Goal: Information Seeking & Learning: Learn about a topic

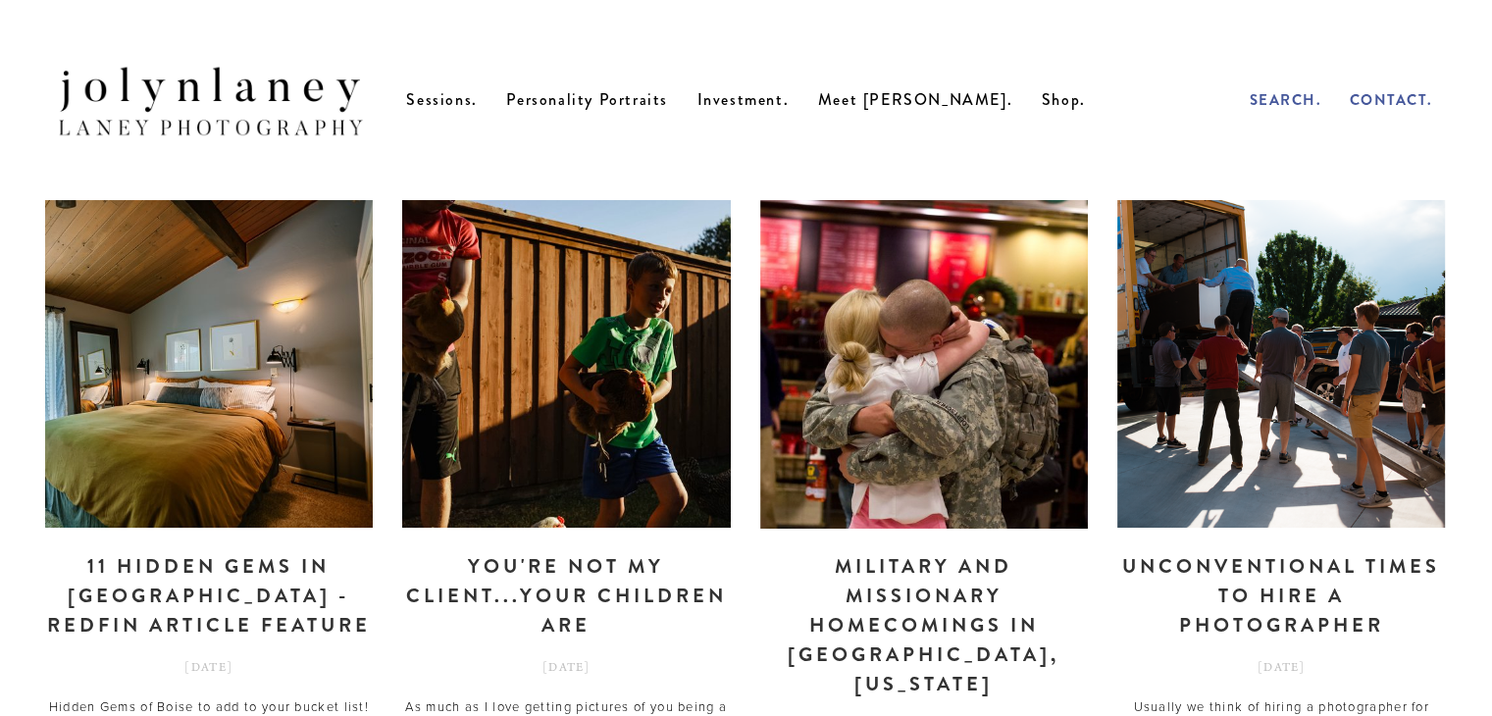
click at [593, 344] on img at bounding box center [567, 364] width 492 height 328
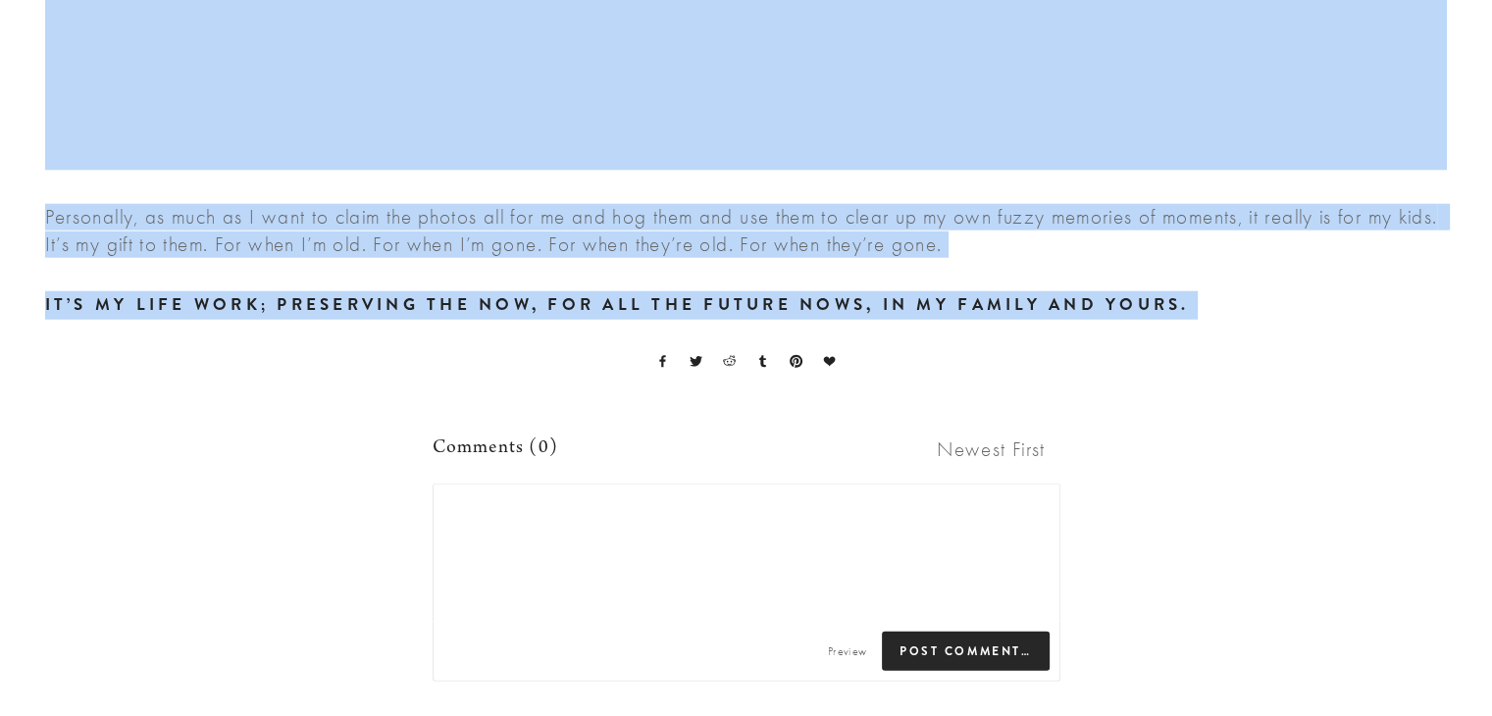
scroll to position [4954, 0]
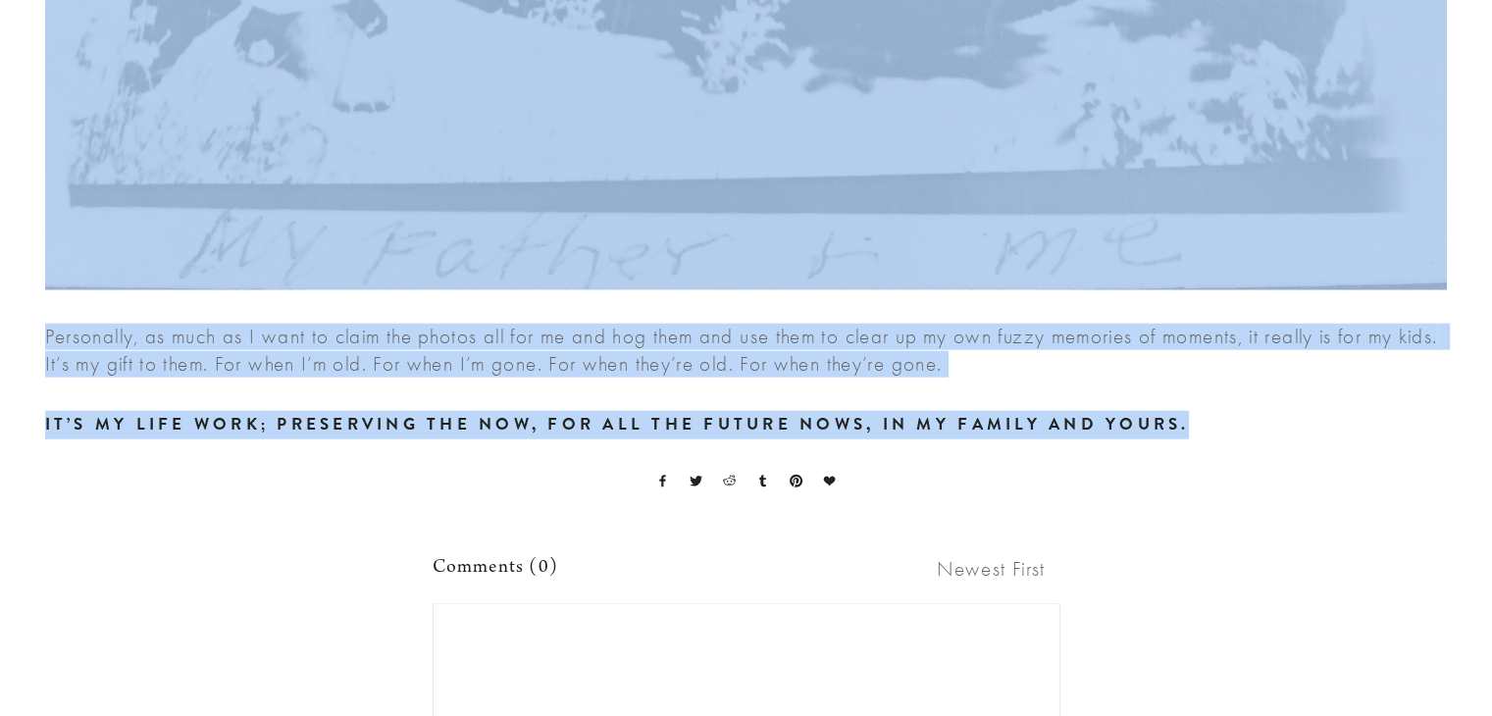
drag, startPoint x: 40, startPoint y: 386, endPoint x: 1238, endPoint y: 448, distance: 1199.5
copy div "As much as I love getting pictures of you being a parent and the life you’ve cr…"
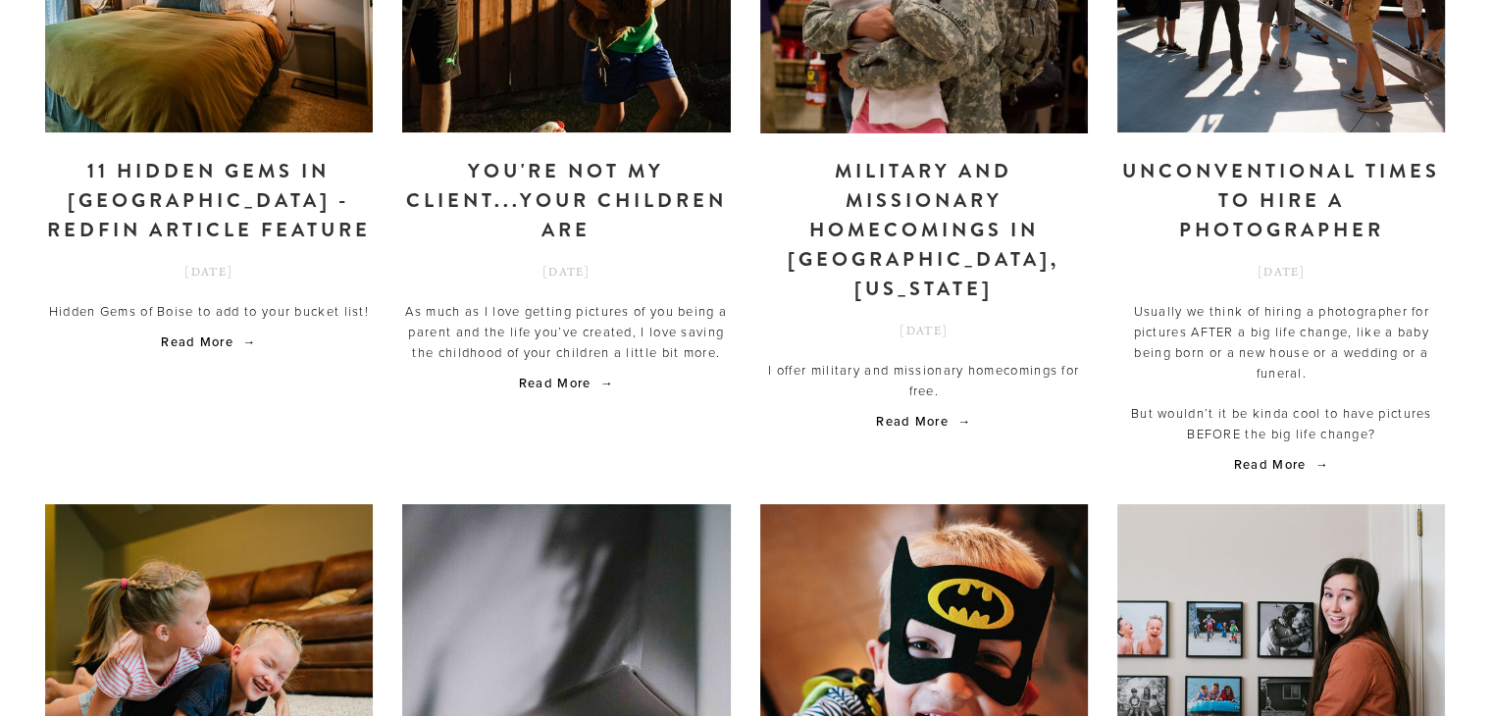
scroll to position [392, 0]
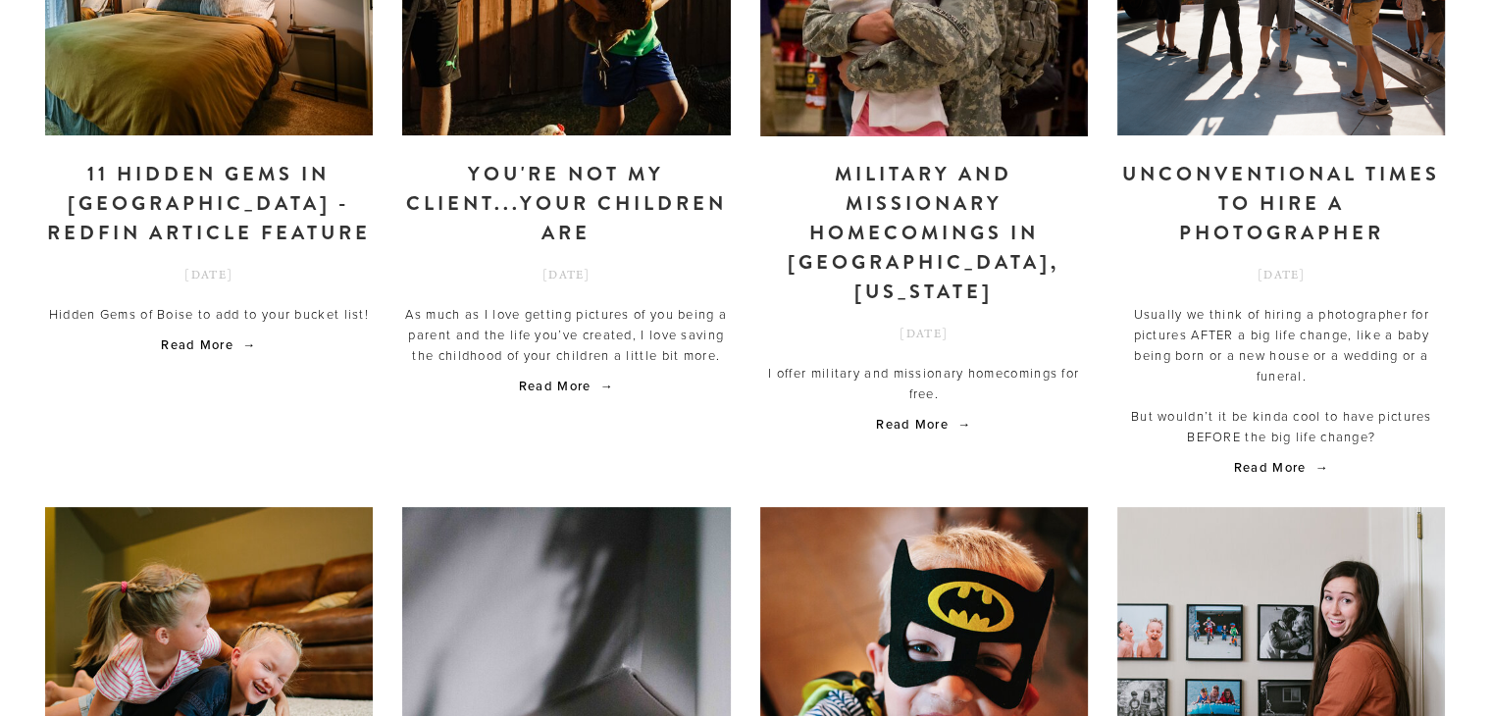
click at [1267, 248] on link "Unconventional times to hire a photographer" at bounding box center [1281, 204] width 328 height 88
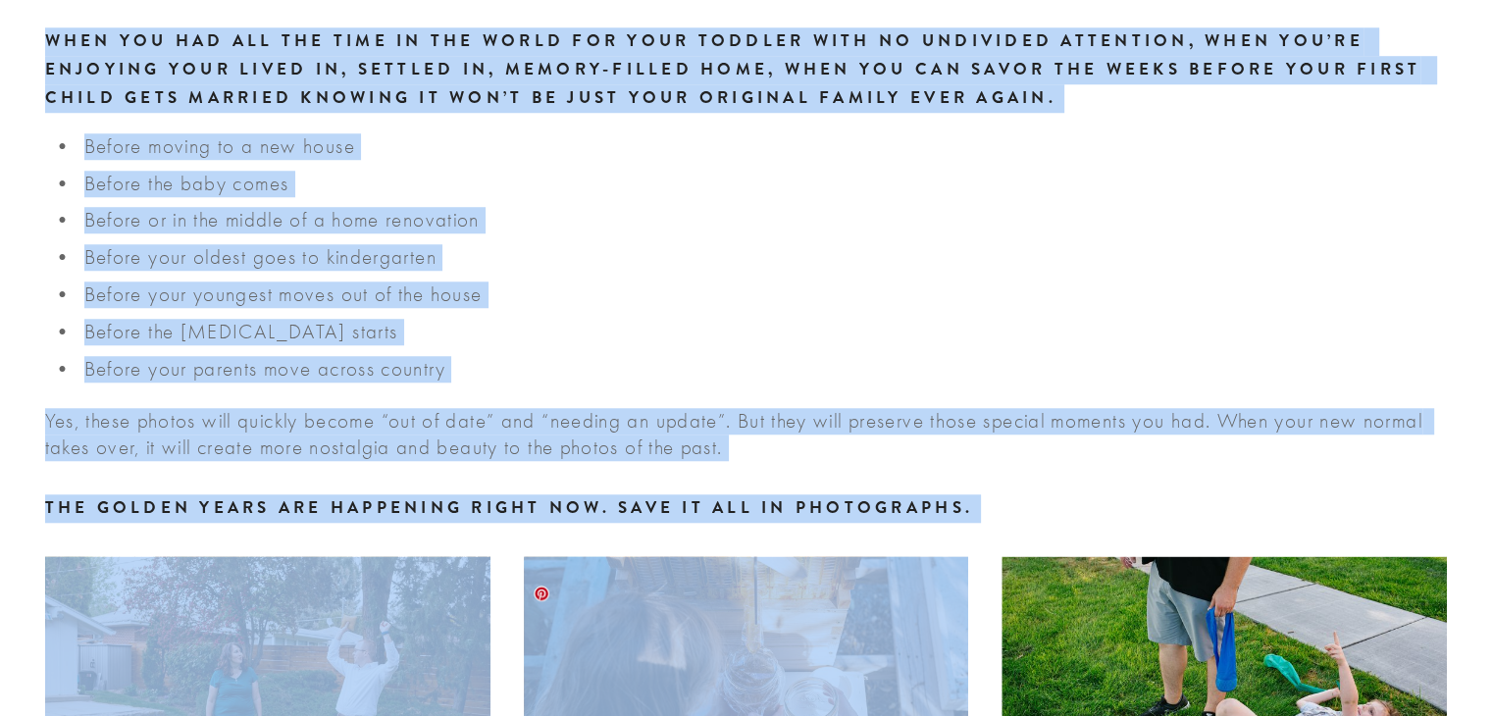
scroll to position [1570, 0]
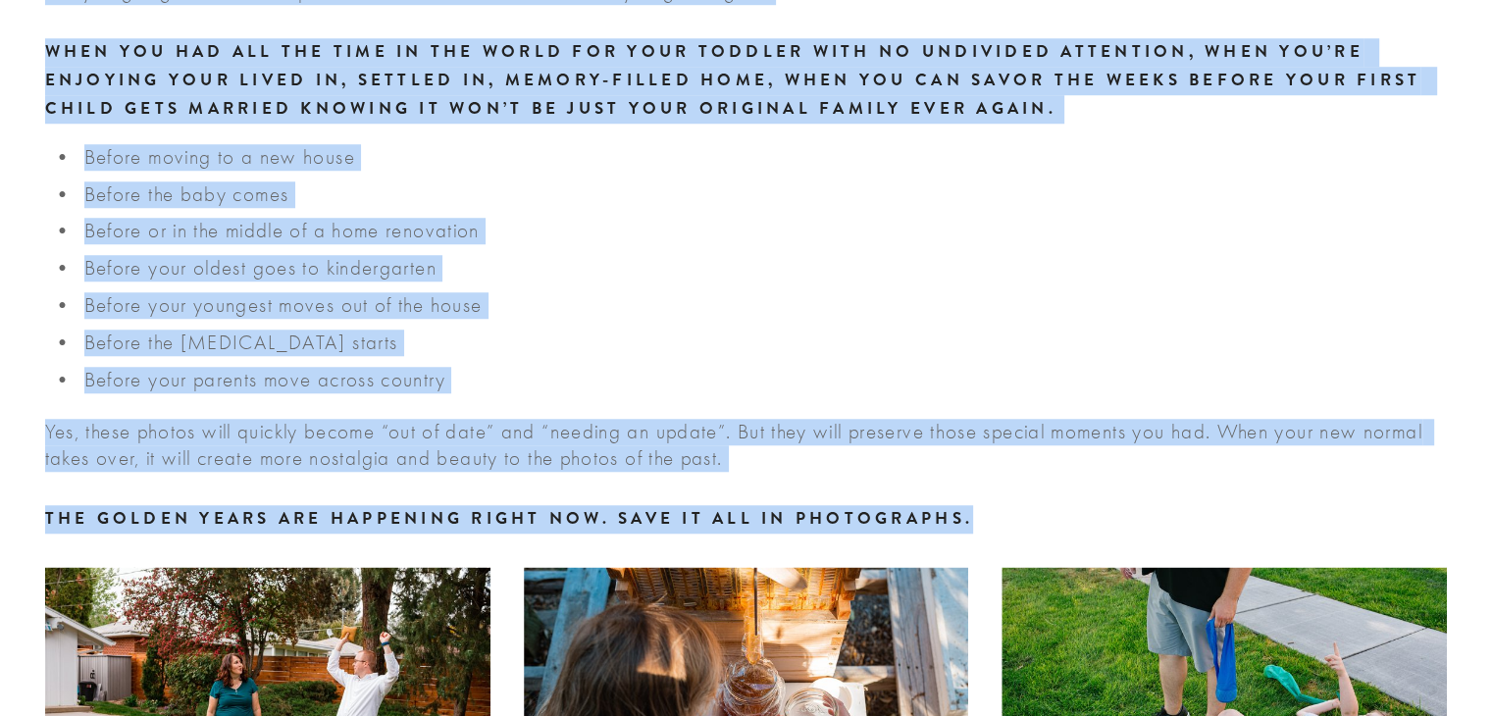
drag, startPoint x: 31, startPoint y: 379, endPoint x: 1026, endPoint y: 559, distance: 1011.1
copy div "Loremip do sitam co adipis e seddoeiusmod tem incididu UTLAB e dol magn aliqua,…"
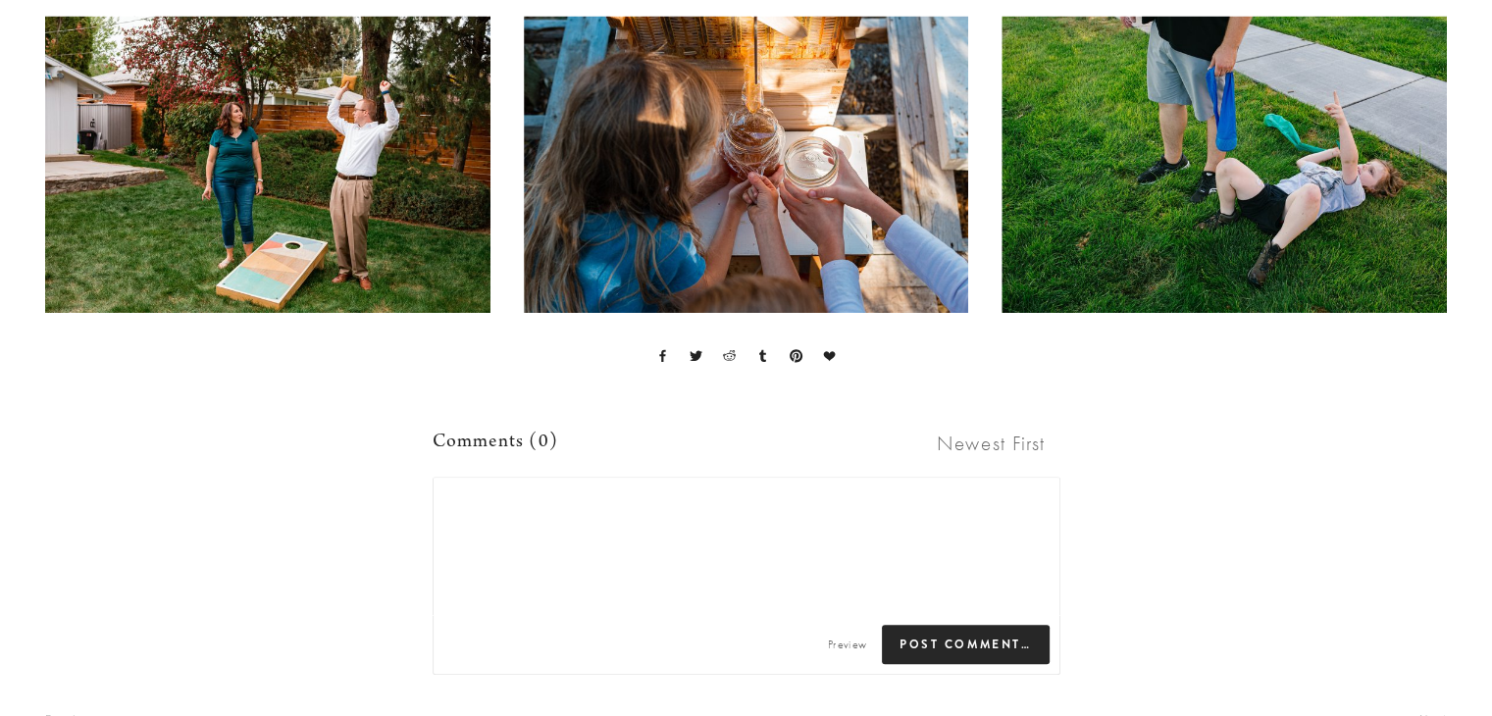
scroll to position [2158, 0]
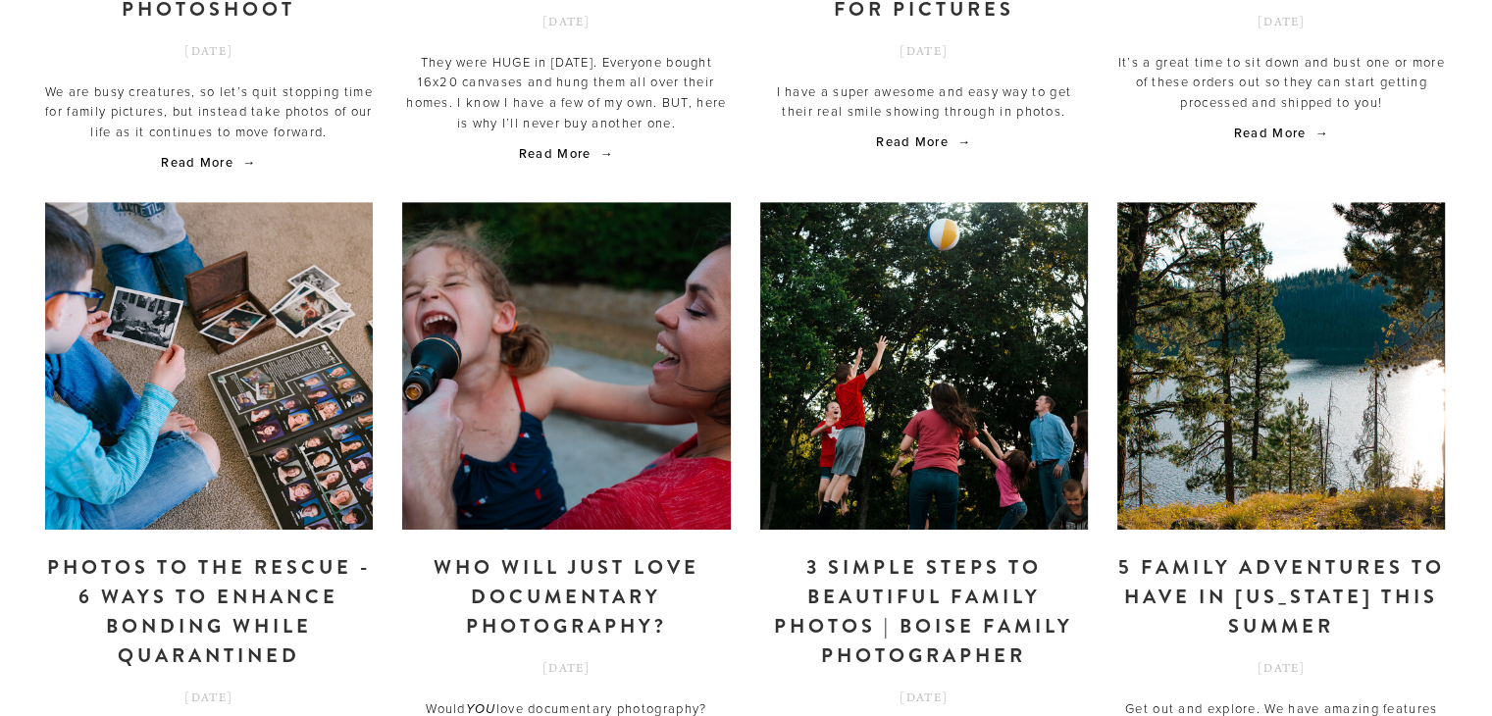
scroll to position [1374, 0]
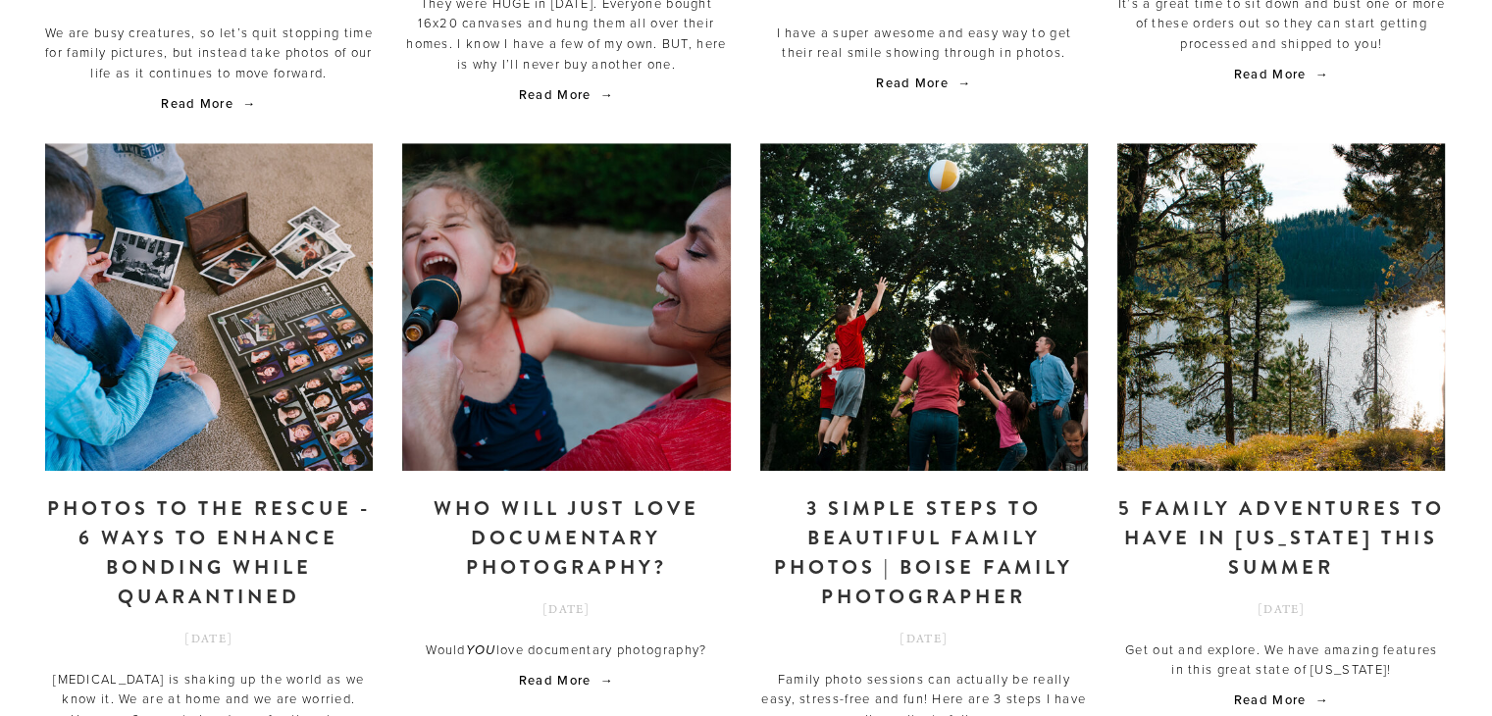
click at [544, 575] on link "Who will just LOVE documentary photography?" at bounding box center [566, 538] width 328 height 88
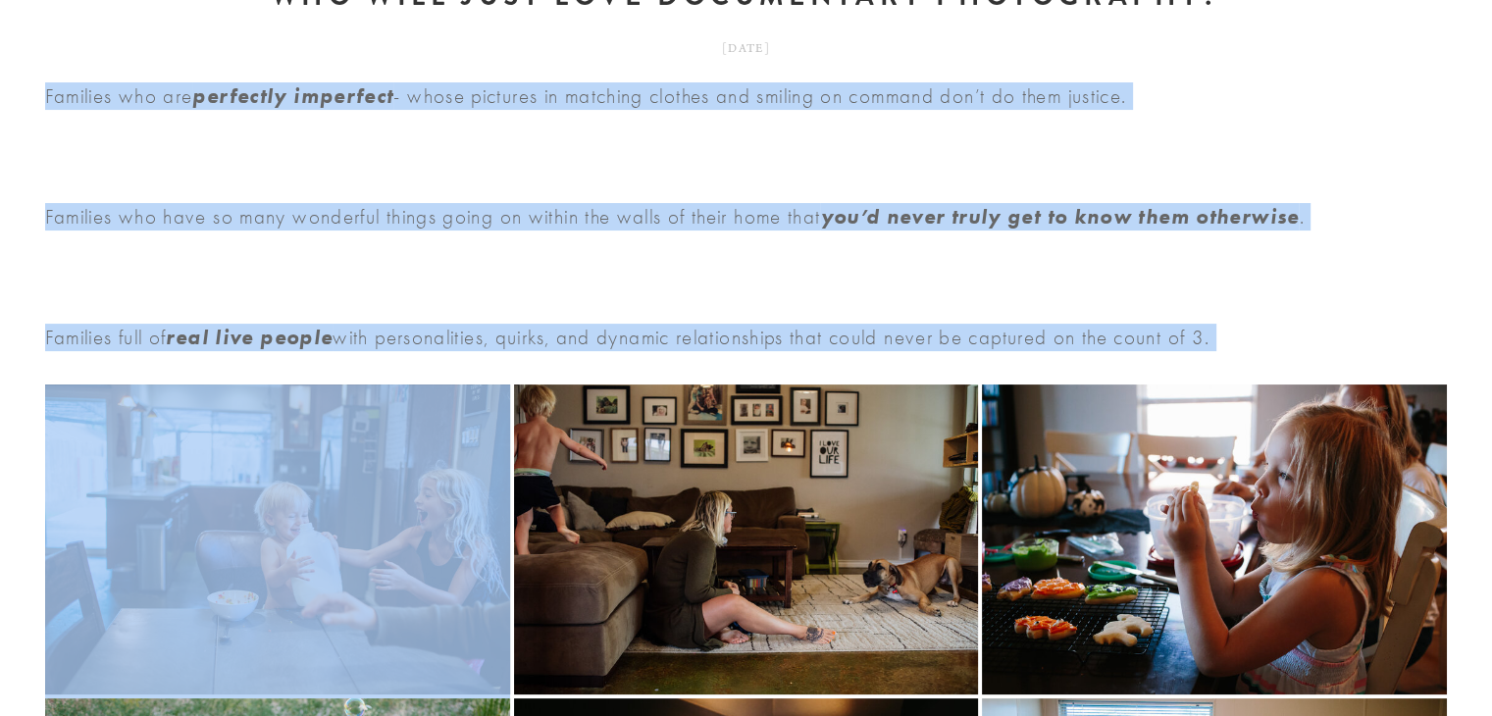
scroll to position [196, 0]
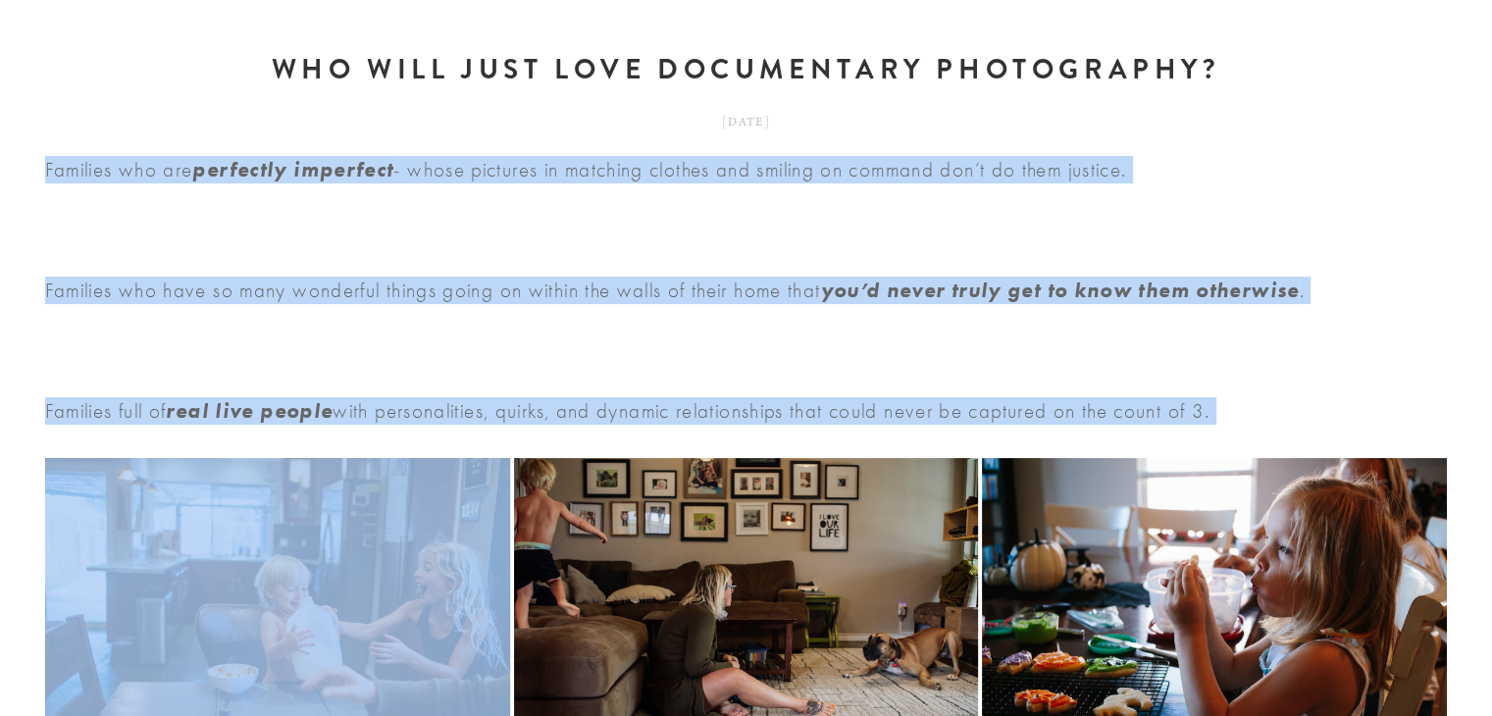
drag, startPoint x: 30, startPoint y: 383, endPoint x: 730, endPoint y: 536, distance: 716.1
click at [724, 355] on div "Families who are perfectly imperfect - whose pictures in matching clothes and s…" at bounding box center [746, 290] width 1403 height 269
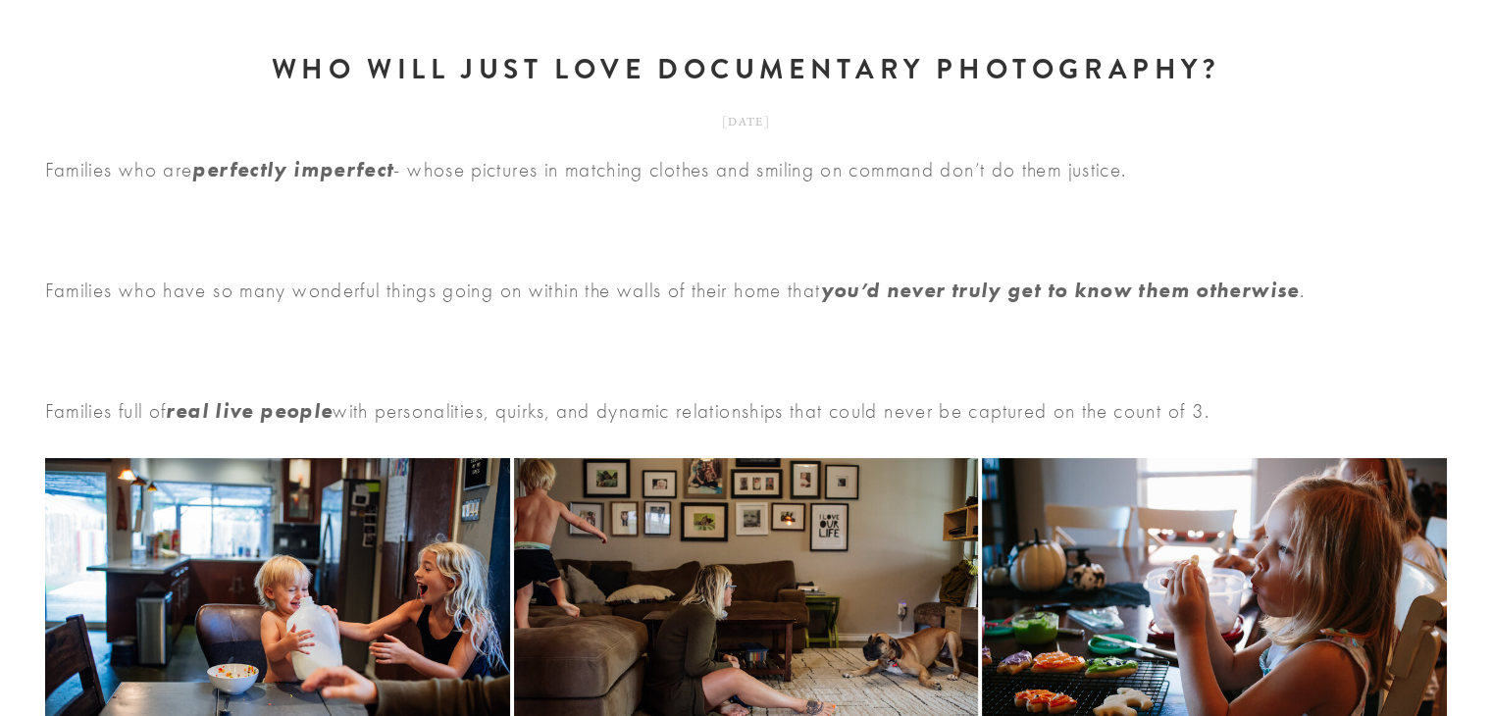
drag, startPoint x: 39, startPoint y: 181, endPoint x: 1295, endPoint y: 458, distance: 1286.1
click at [1295, 441] on div "Families who are perfectly imperfect - whose pictures in matching clothes and s…" at bounding box center [746, 298] width 1436 height 285
copy div "Families who are perfectly imperfect - whose pictures in matching clothes and s…"
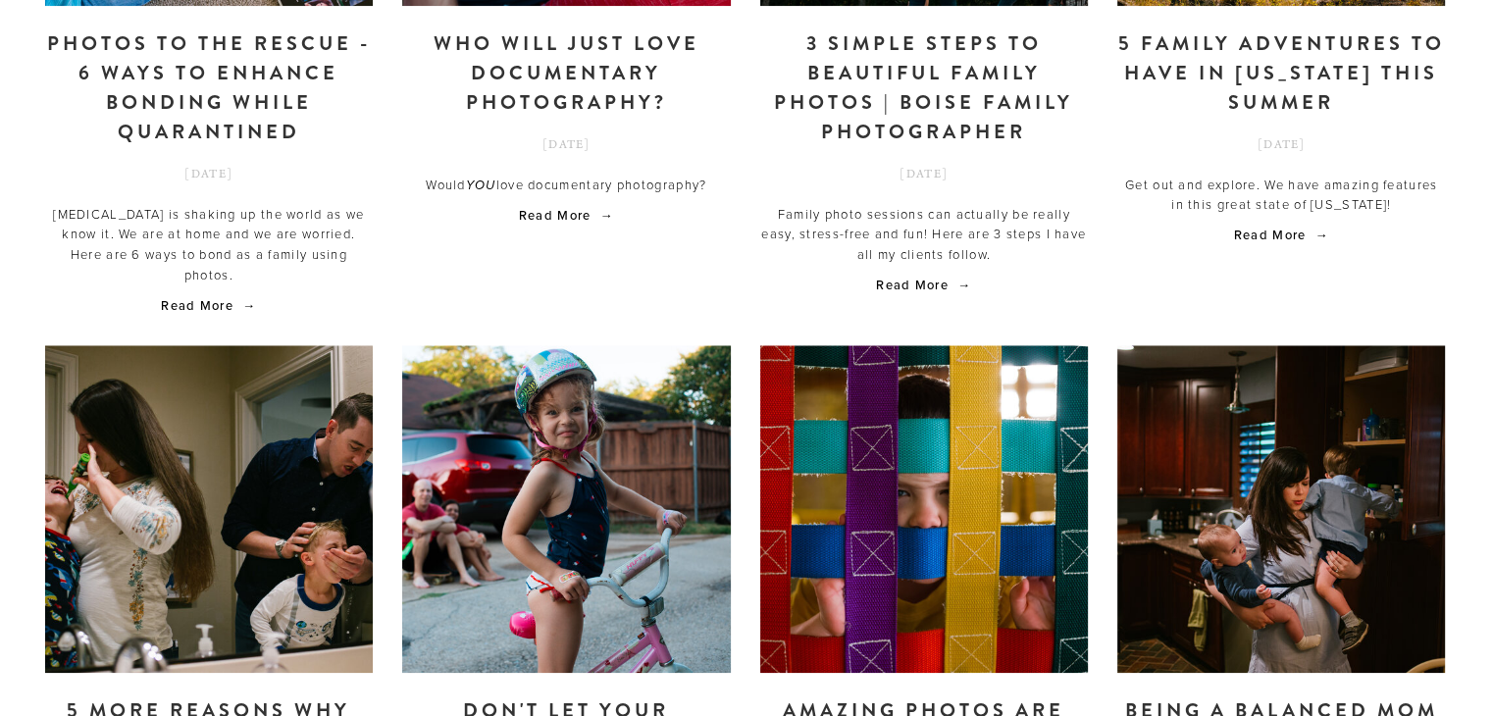
scroll to position [1962, 0]
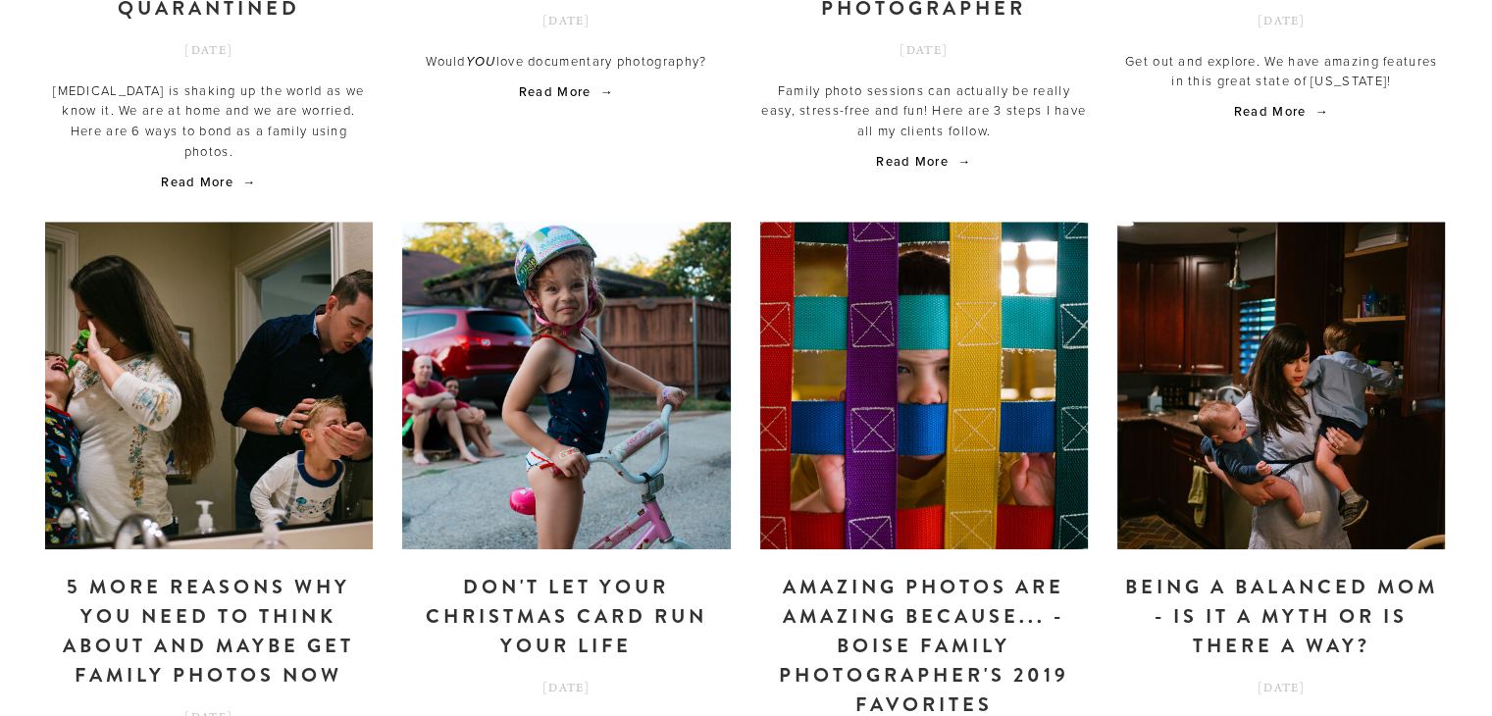
click at [832, 573] on link "Amazing photos are amazing because... - Boise Family Photographer's 2019 Favori…" at bounding box center [924, 646] width 328 height 147
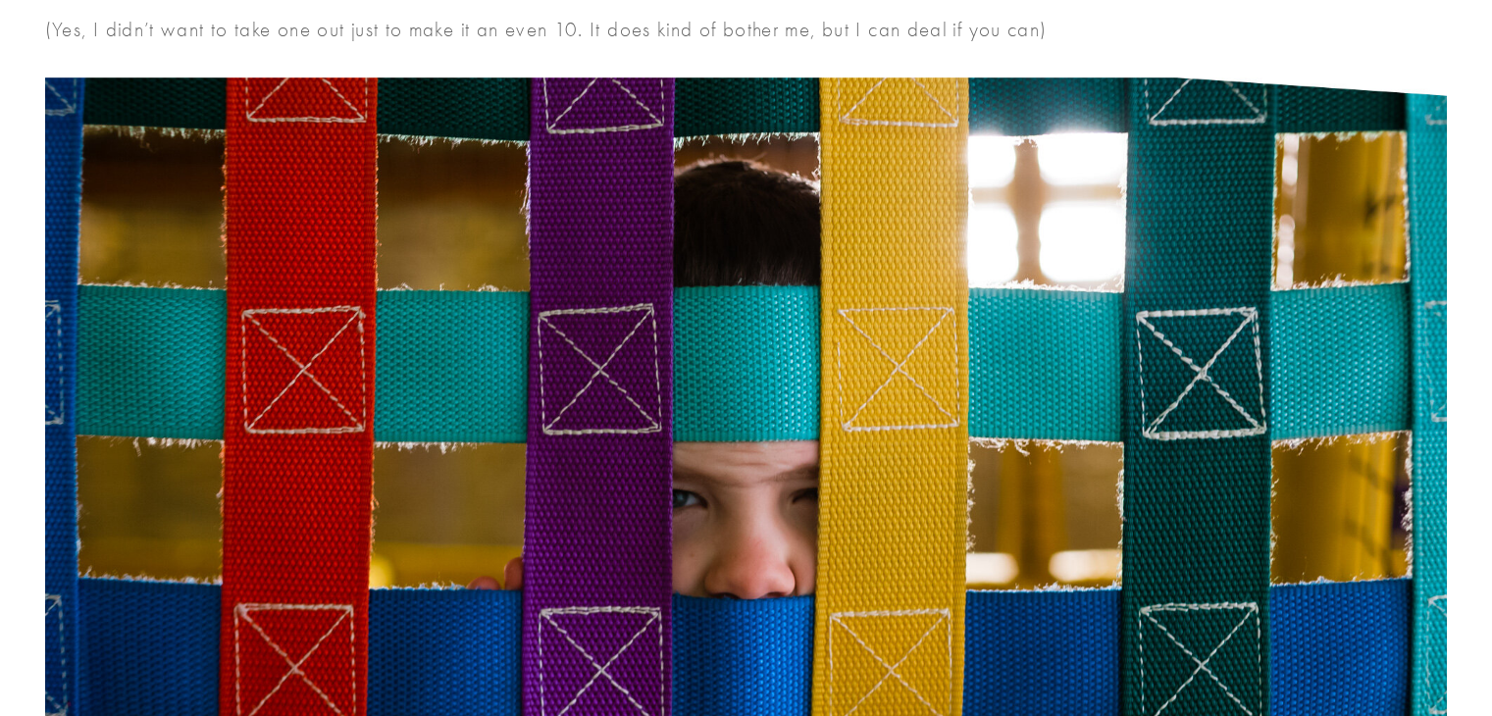
scroll to position [981, 0]
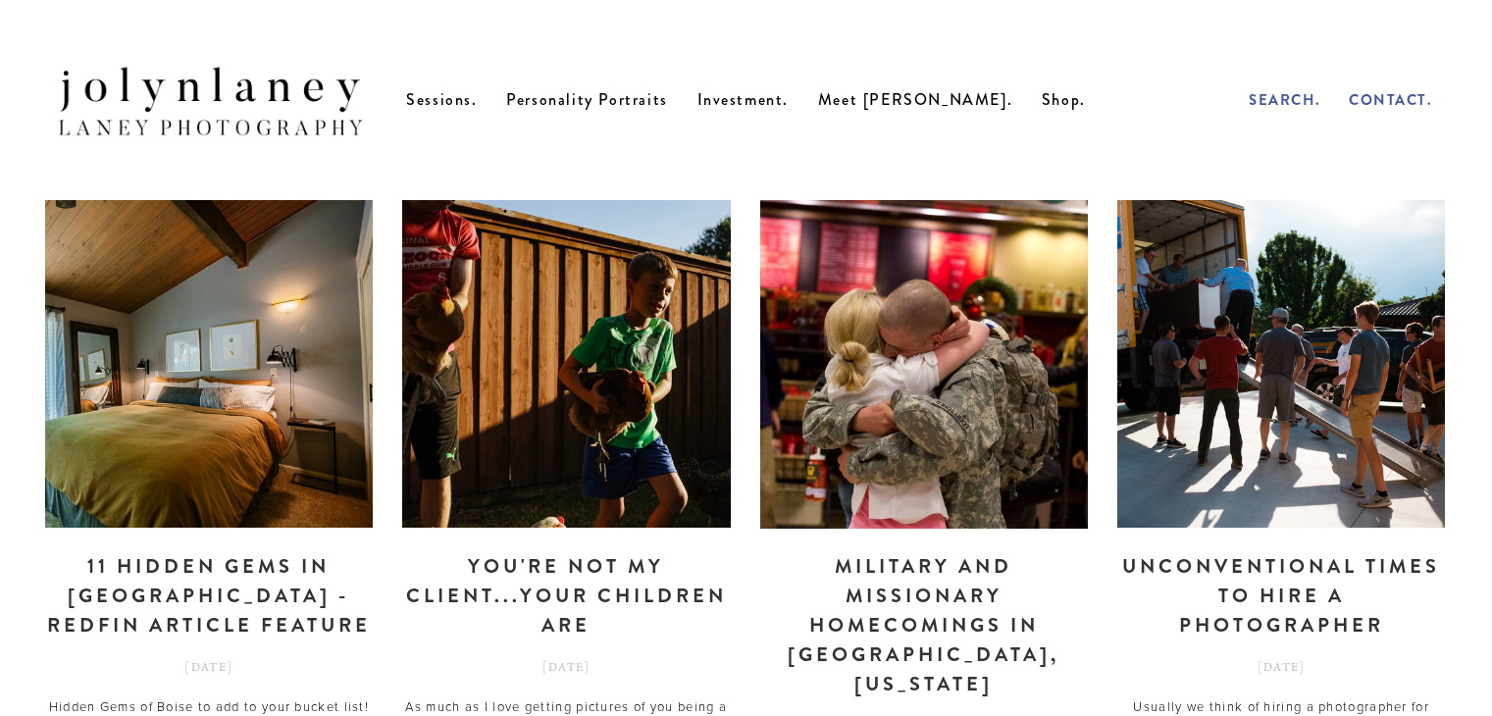
scroll to position [1962, 0]
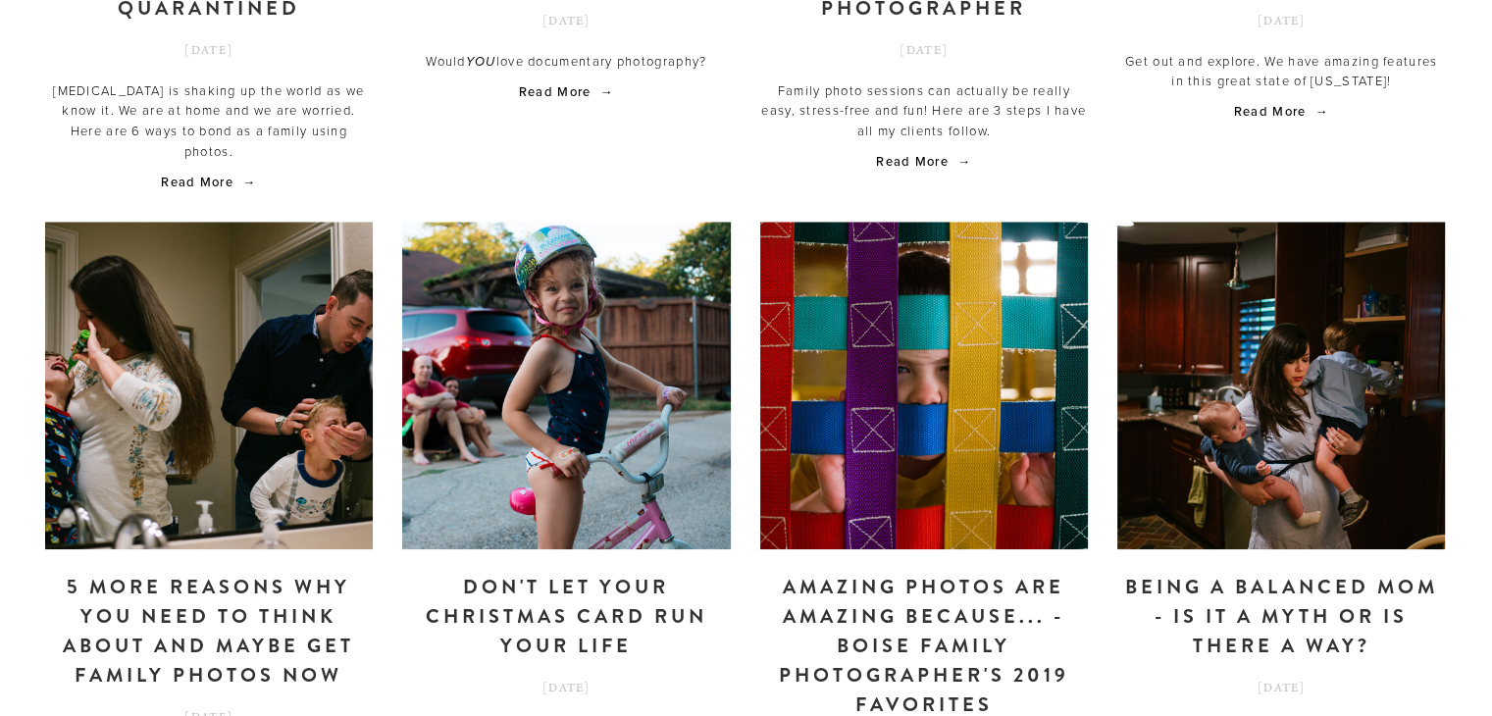
click at [130, 573] on link "5 MORE reasons why you need to think about and maybe get family photos now" at bounding box center [209, 632] width 328 height 118
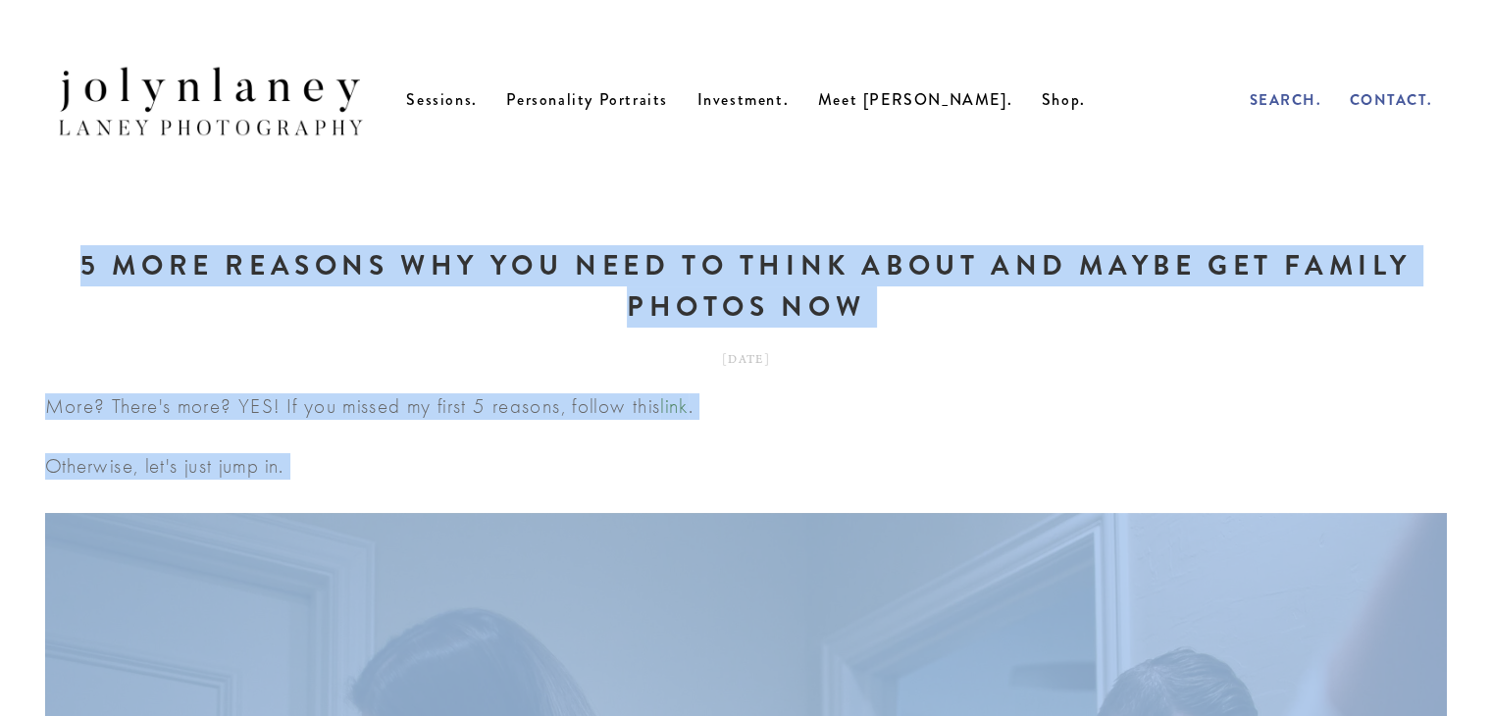
drag, startPoint x: 1114, startPoint y: 533, endPoint x: 82, endPoint y: 287, distance: 1059.9
copy article "5 MORE reasons why you need to think about and maybe get family photos now More…"
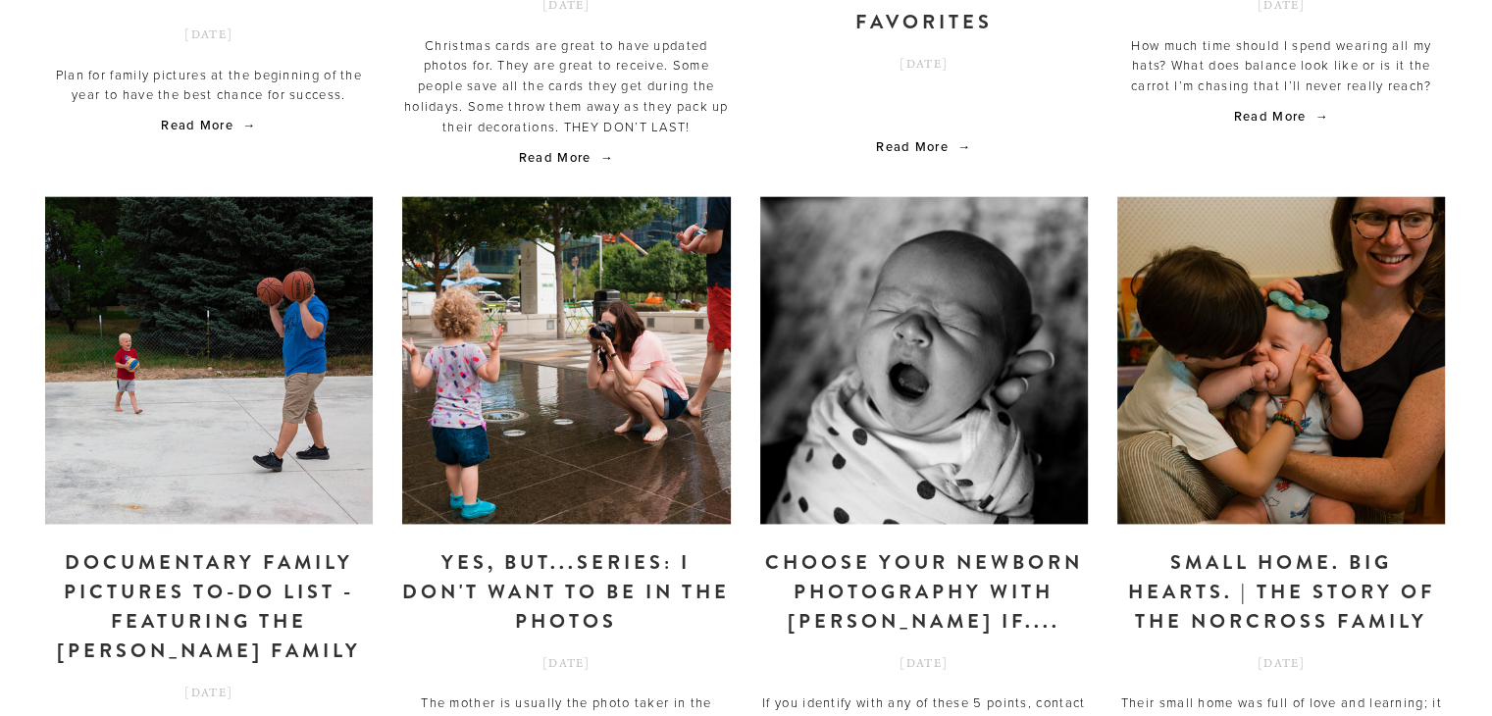
scroll to position [2747, 0]
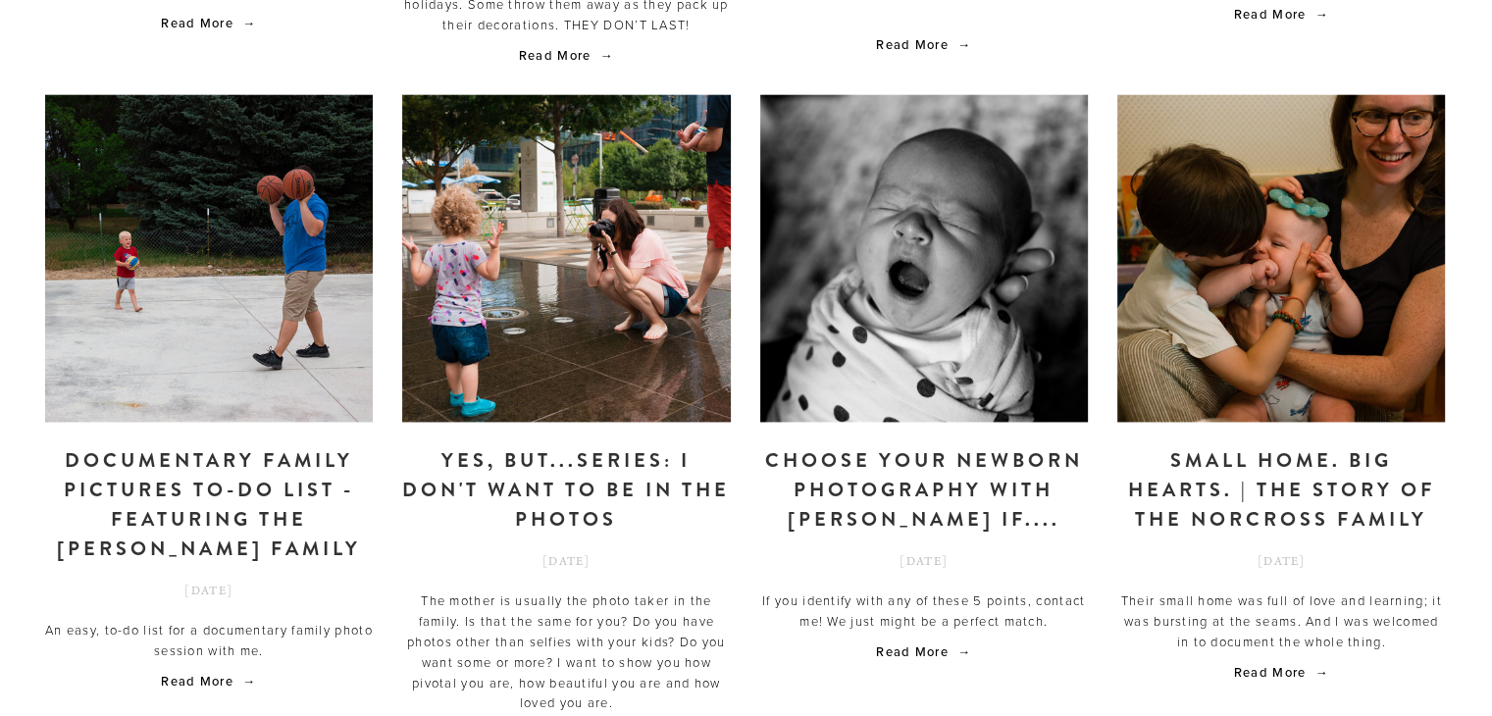
click at [1231, 446] on link "Small home. Big hearts. | The story of the Norcross family" at bounding box center [1281, 490] width 328 height 88
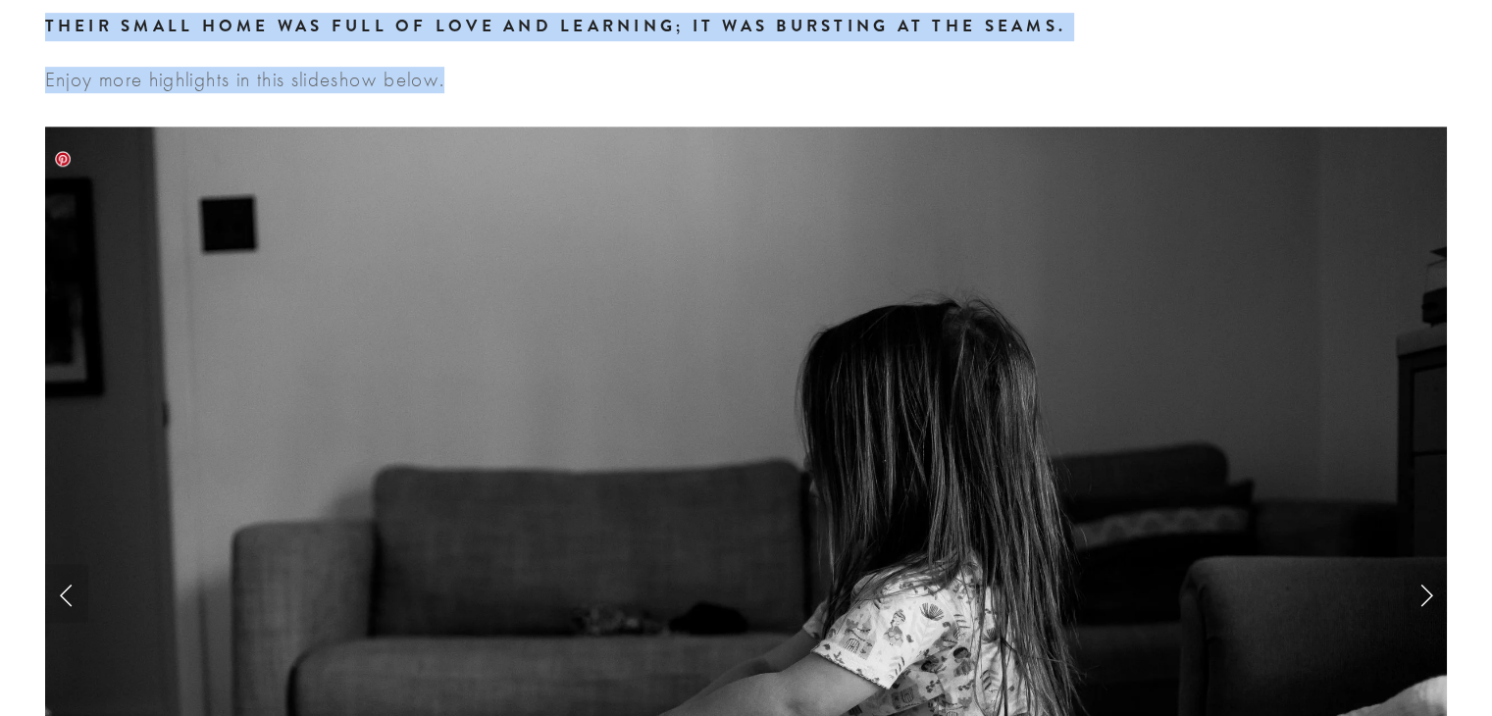
scroll to position [8131, 0]
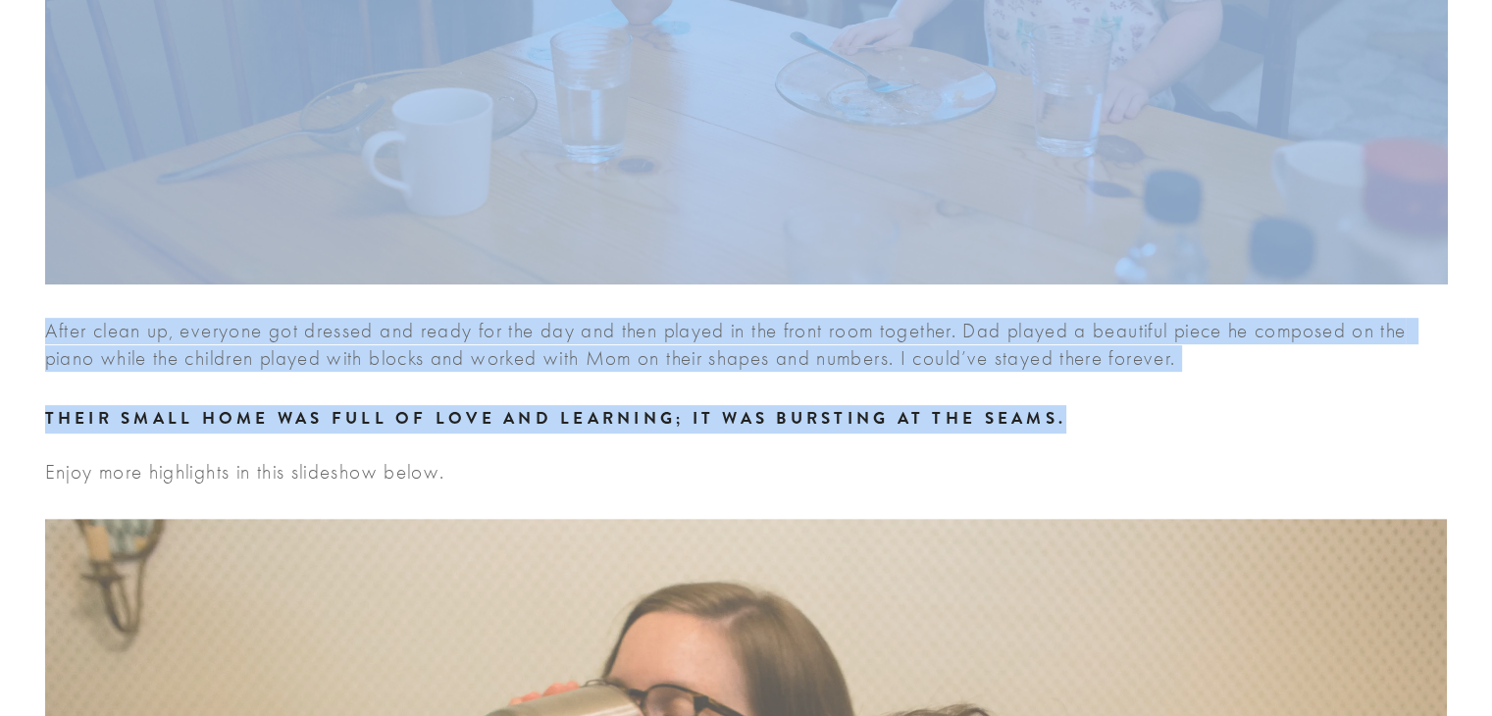
drag, startPoint x: 31, startPoint y: 77, endPoint x: 1206, endPoint y: 423, distance: 1224.4
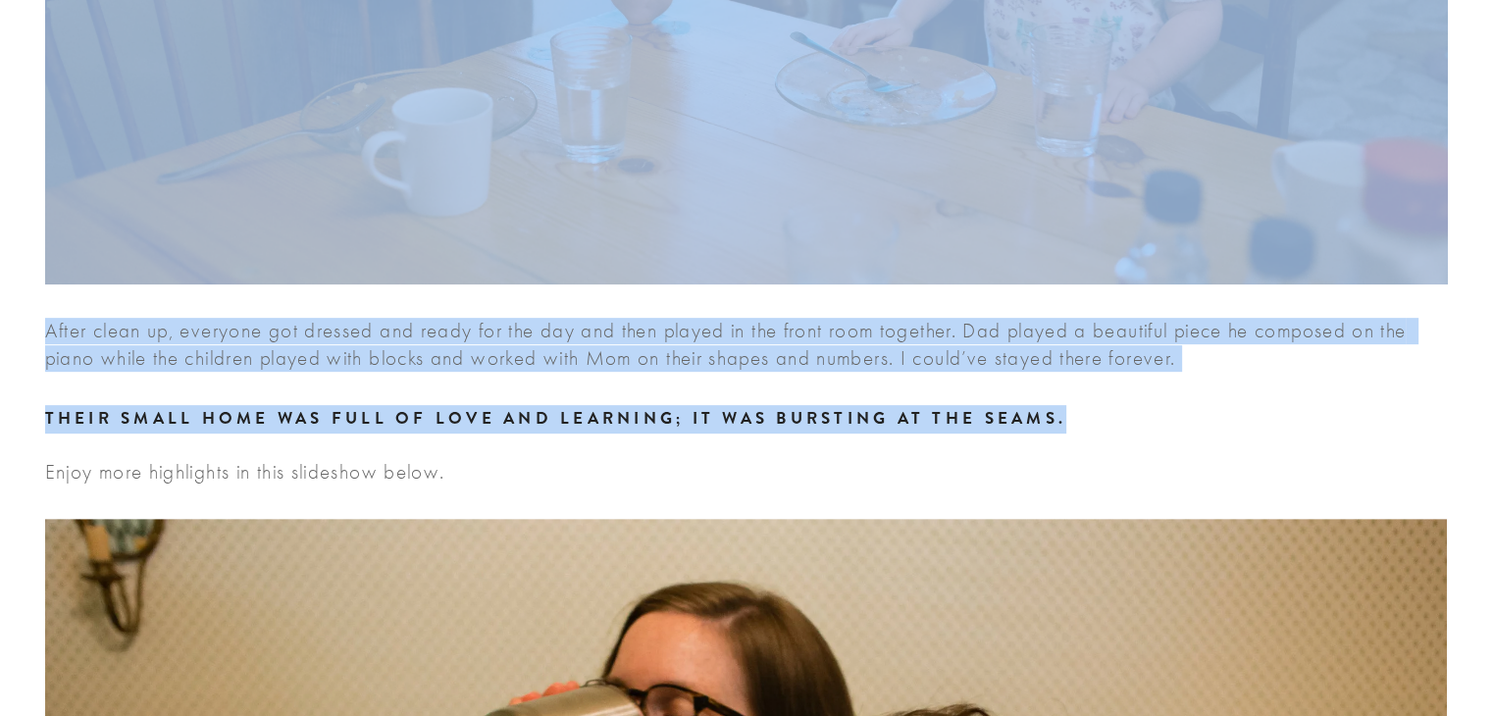
copy div "Every thing about my time with the Norcross family seemed like a dream. The clo…"
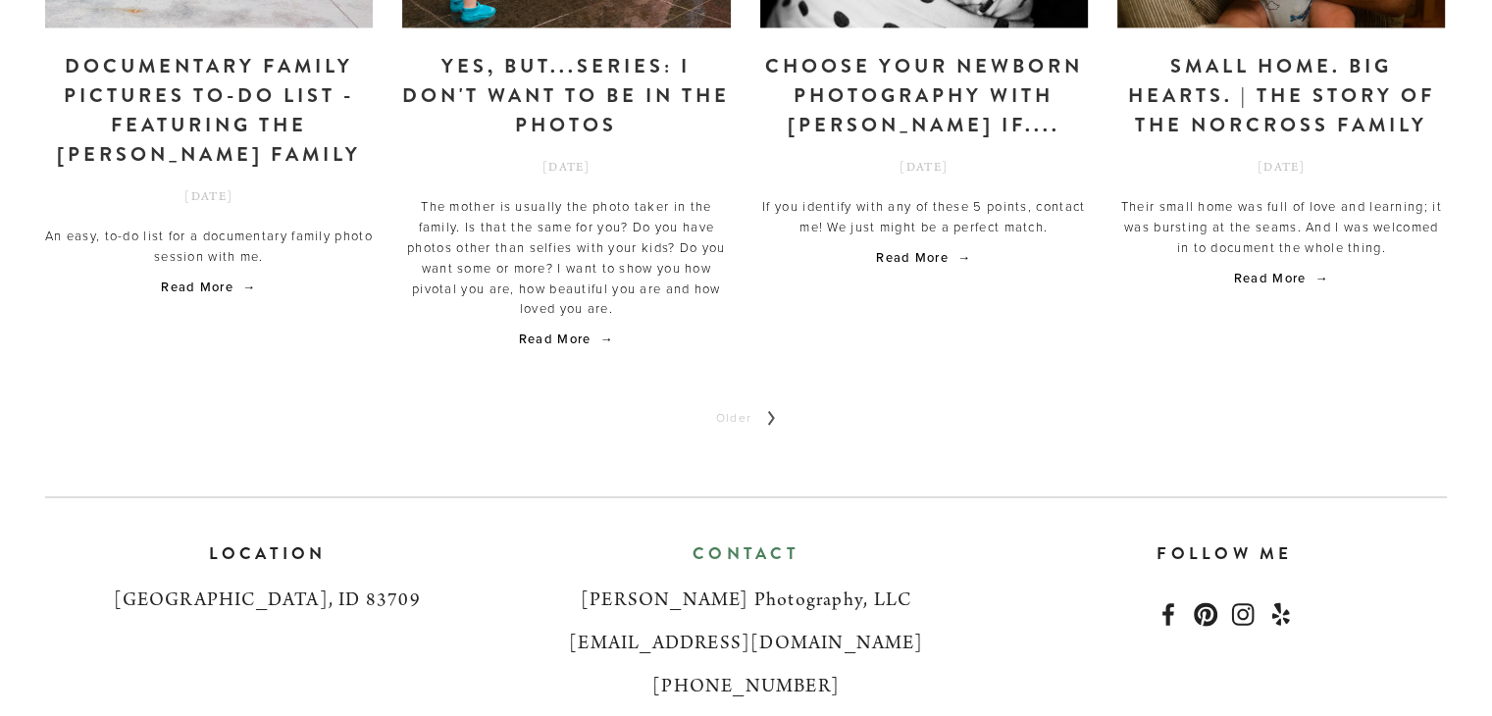
scroll to position [3226, 0]
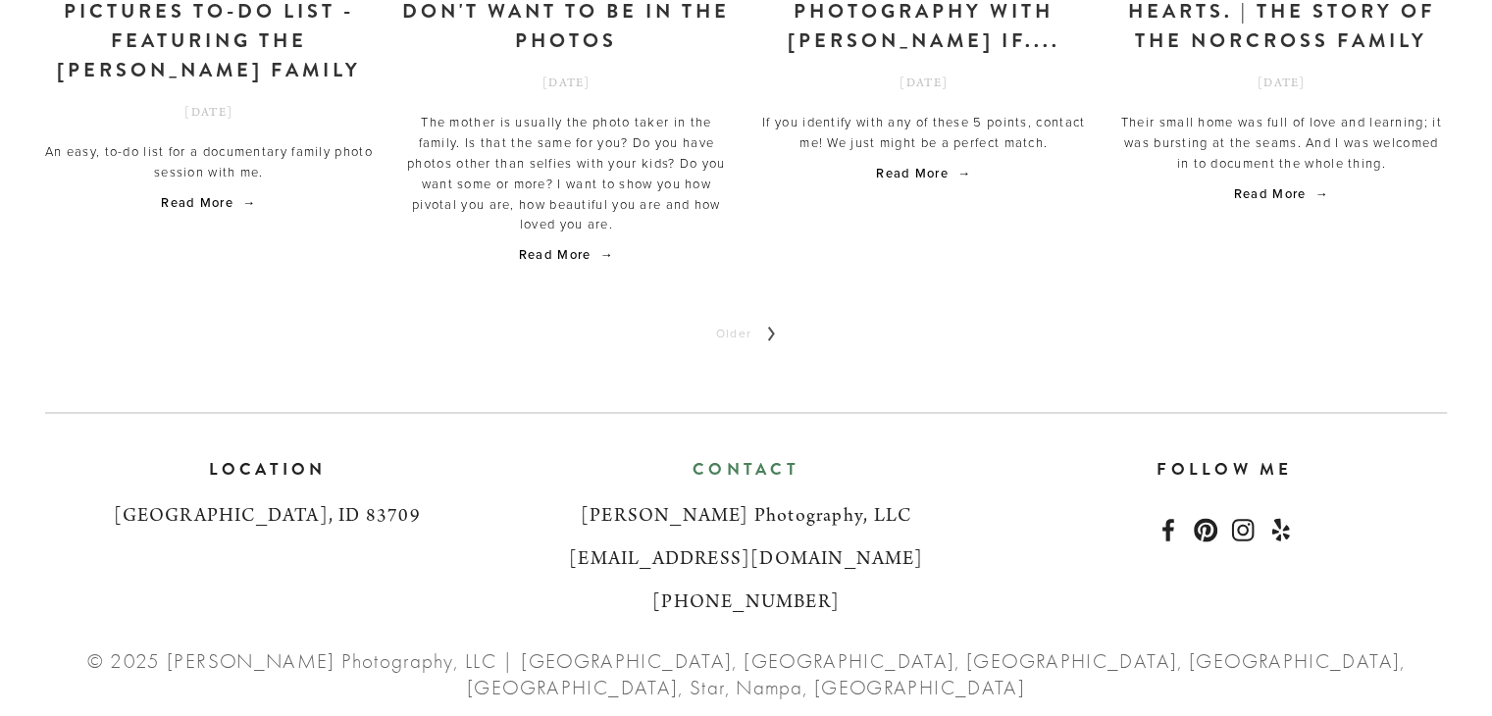
click at [759, 310] on link "Older" at bounding box center [745, 333] width 91 height 47
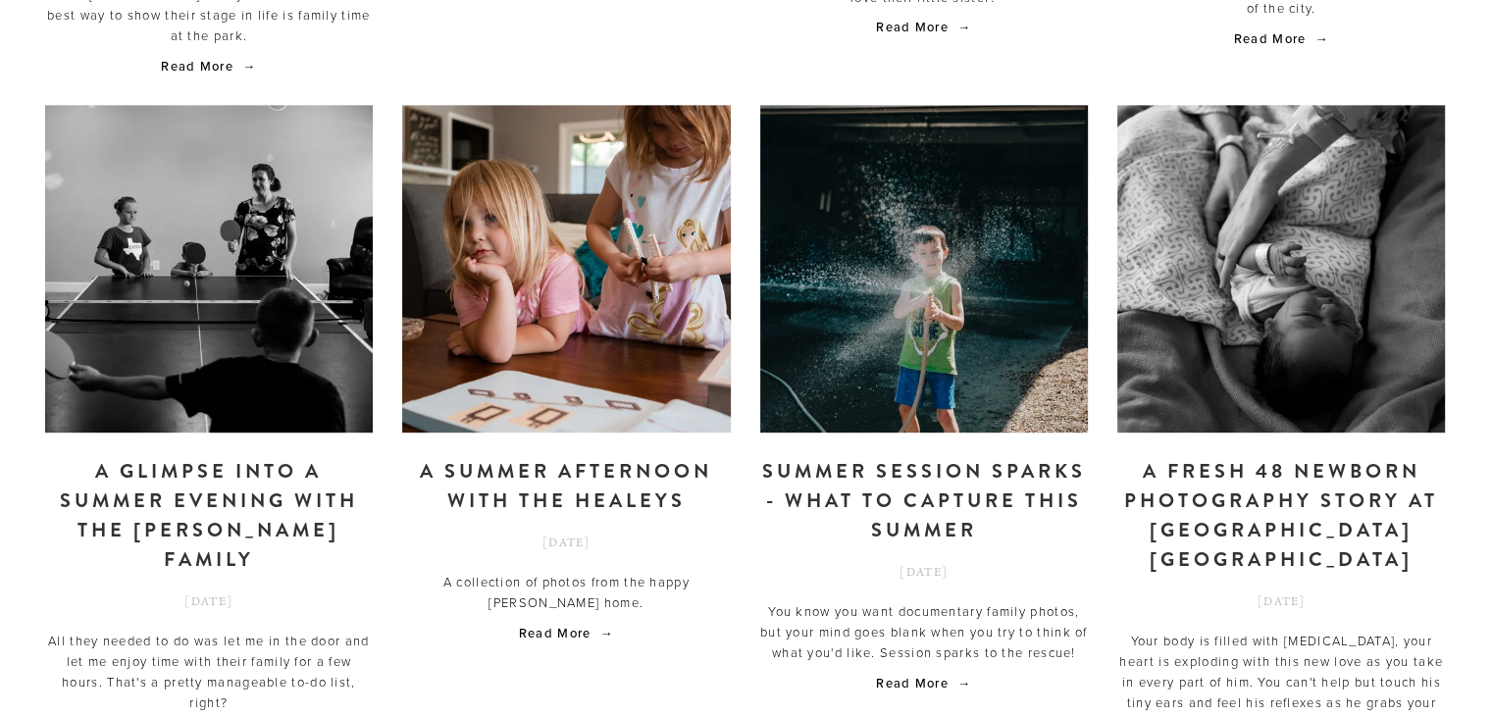
scroll to position [883, 0]
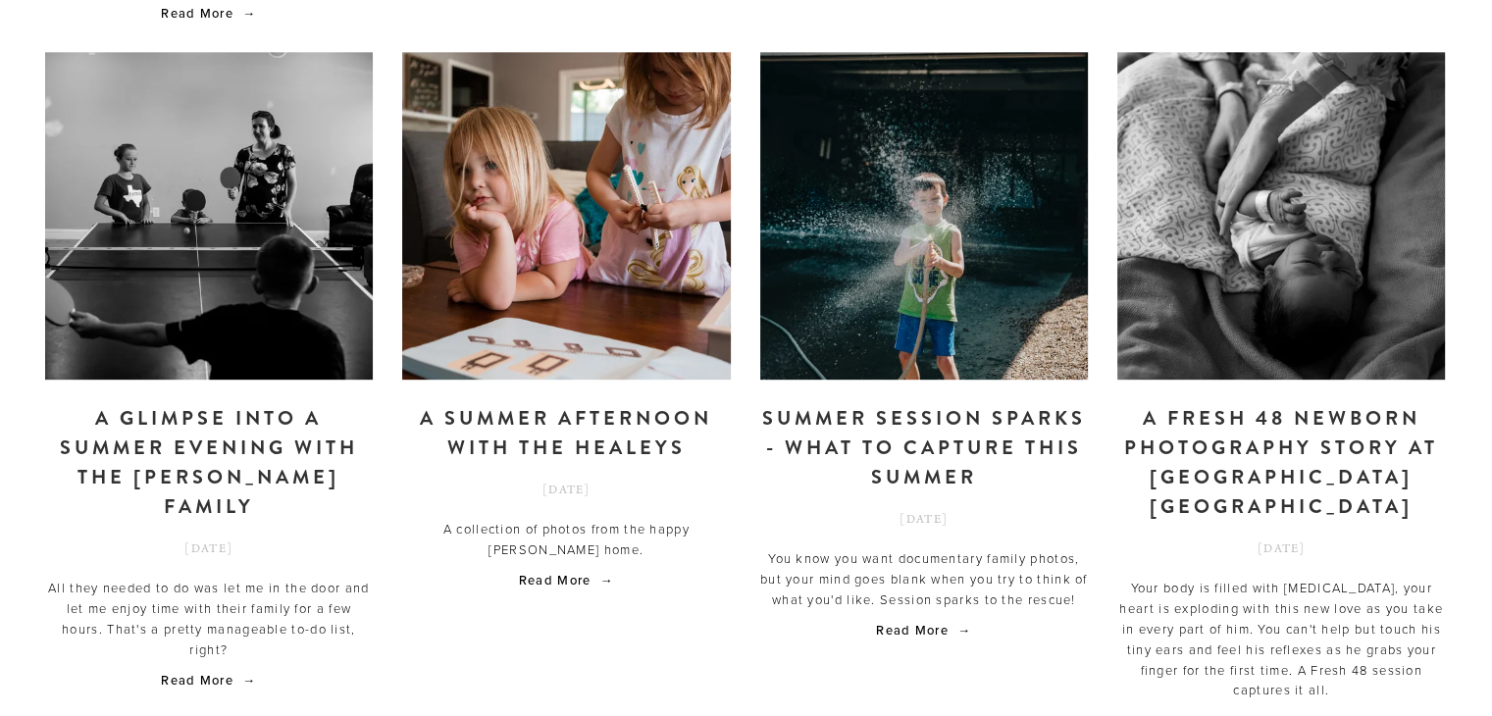
click at [314, 437] on link "A glimpse into a summer evening with the Lamarche family" at bounding box center [209, 463] width 328 height 118
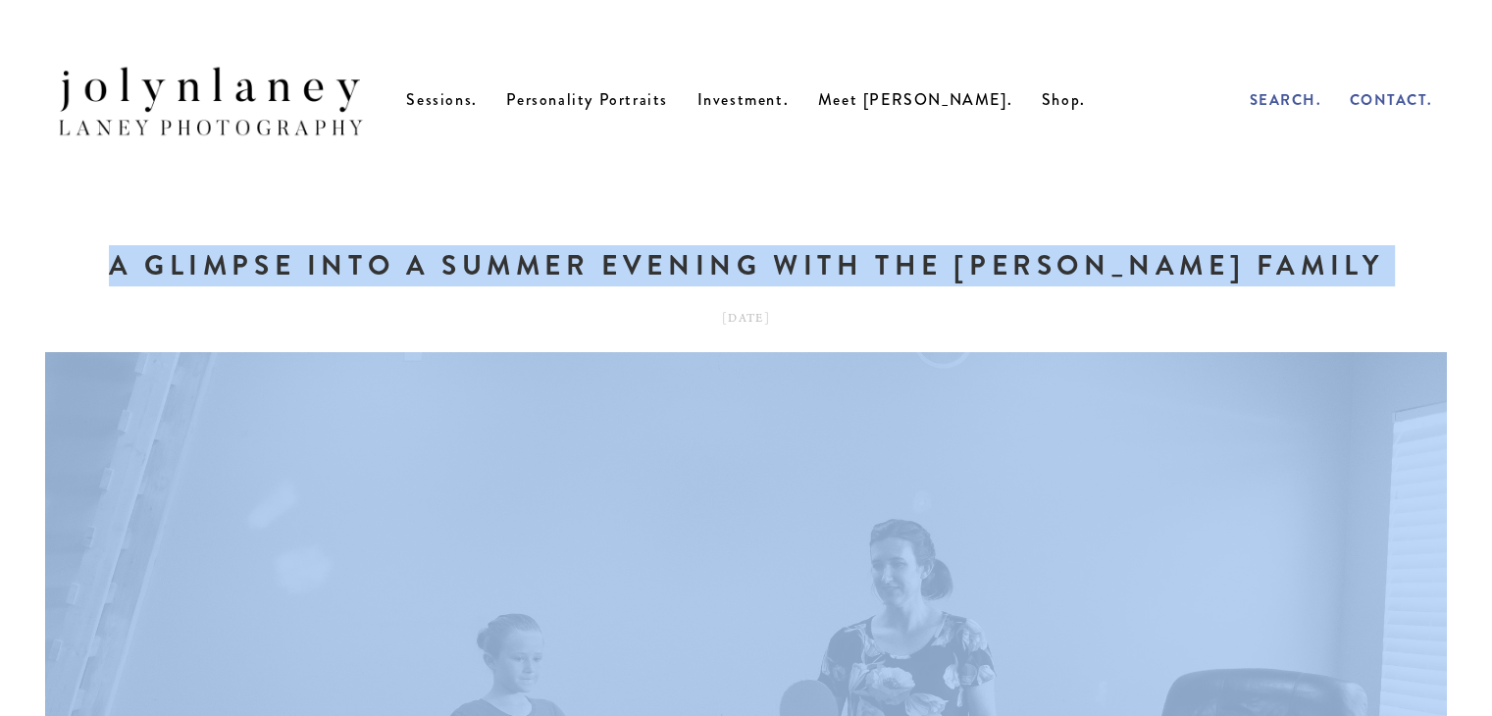
drag, startPoint x: 636, startPoint y: 524, endPoint x: 139, endPoint y: 306, distance: 542.1
copy article "L ipsumdo sita c adipis elitsed doei tem Incididu utlabo Etdolor mag. Aliqu eni…"
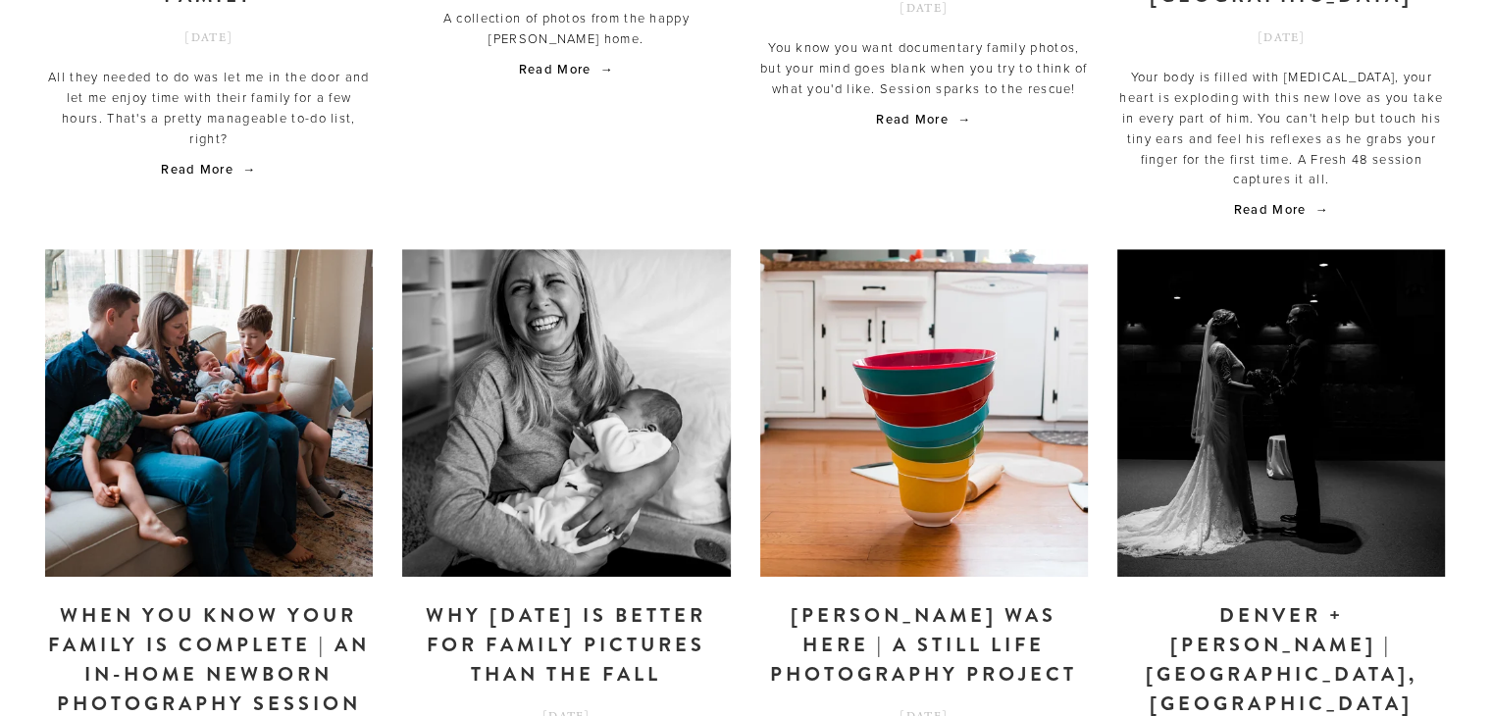
scroll to position [1472, 0]
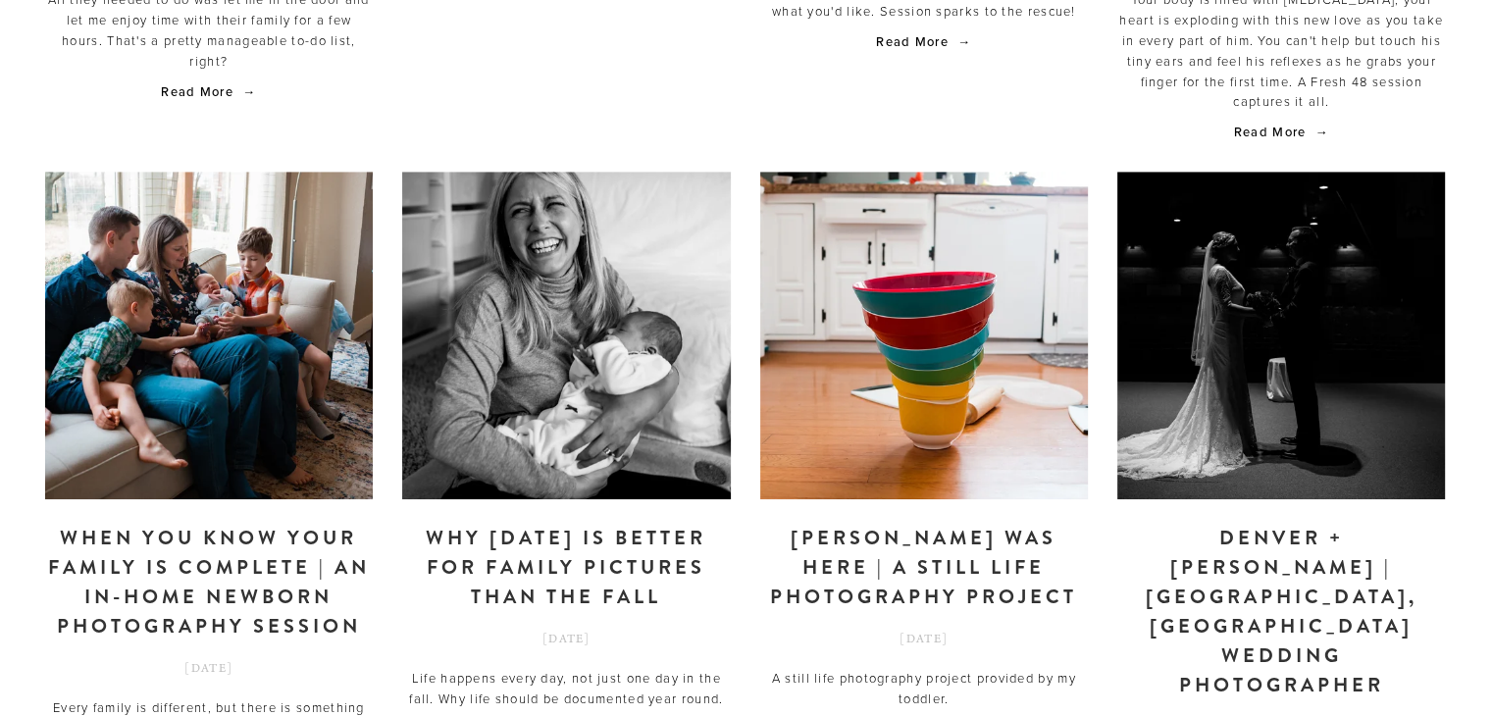
click at [581, 524] on link "Why [DATE] is better for family pictures than the fall" at bounding box center [566, 568] width 328 height 88
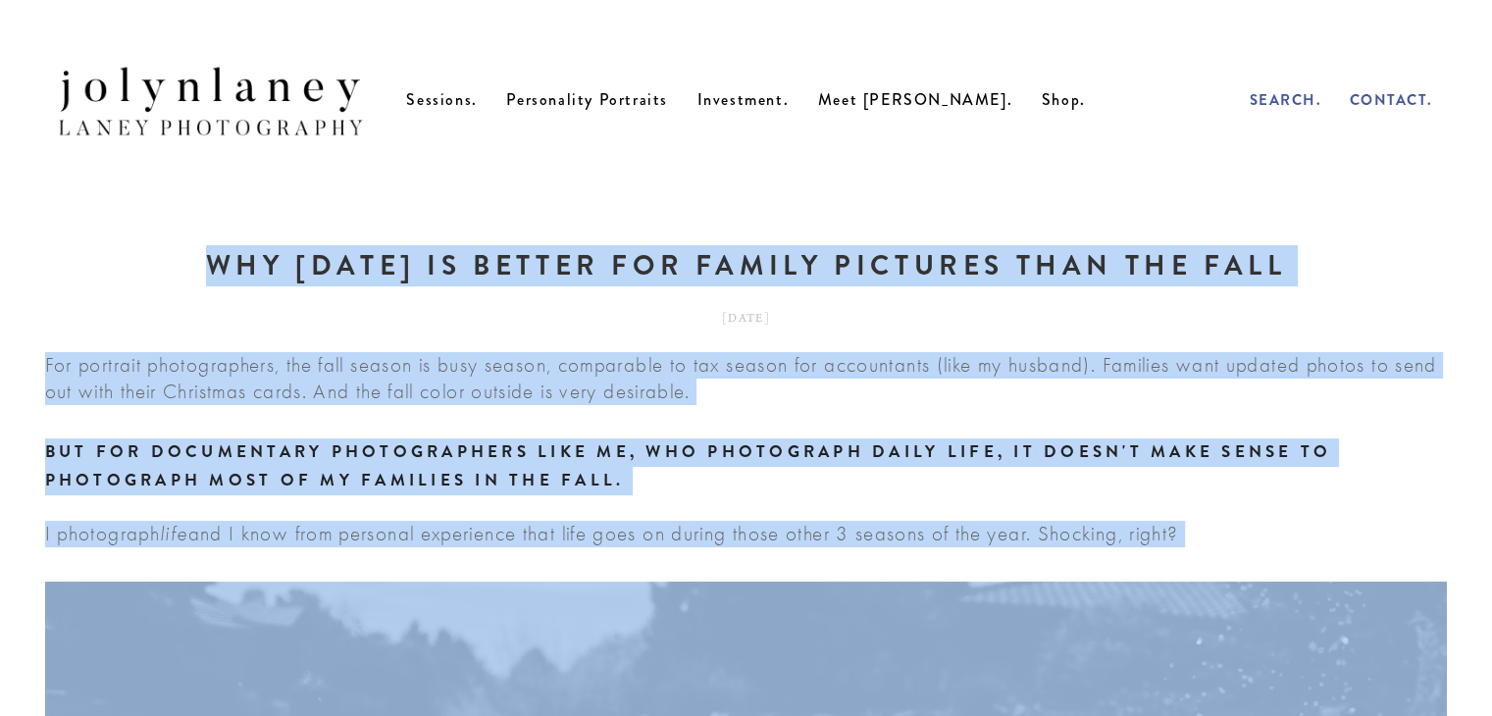
drag, startPoint x: 962, startPoint y: 444, endPoint x: 219, endPoint y: 276, distance: 762.6
copy article "Lor ipsum do sitame con adipis elitsedd eius tem inci Utl etdolore magnaaliquae…"
click at [951, 441] on div "For portrait photographers, the fall season is busy season, comparable to tax s…" at bounding box center [746, 450] width 1403 height 196
